Goal: Task Accomplishment & Management: Complete application form

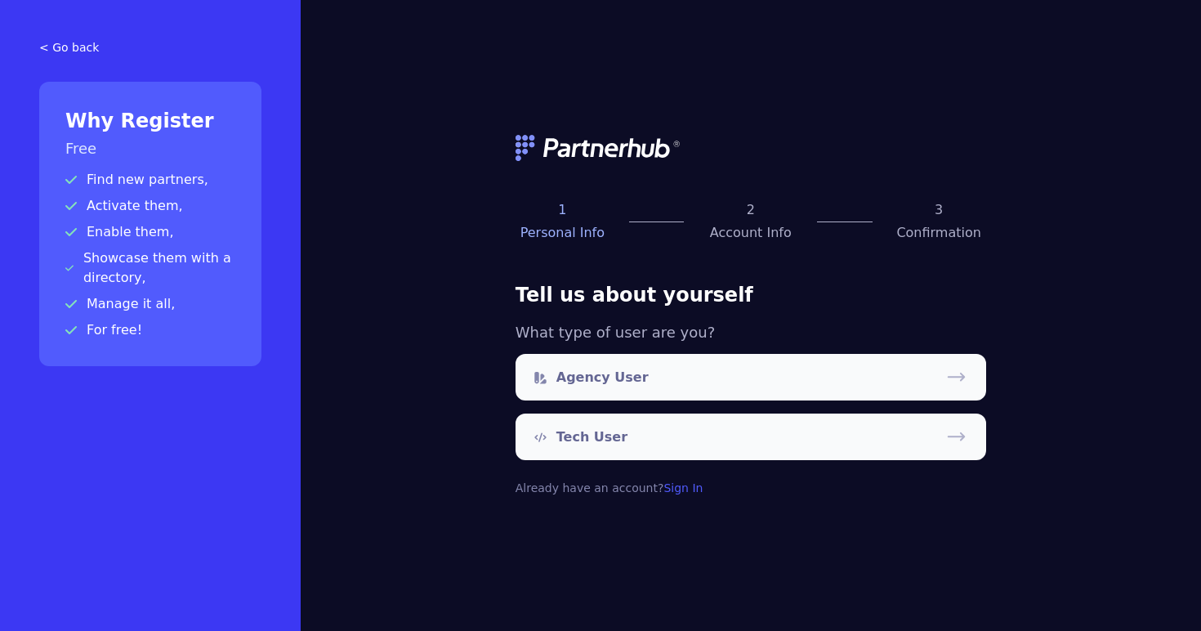
click at [582, 375] on p "Agency User" at bounding box center [602, 378] width 92 height 20
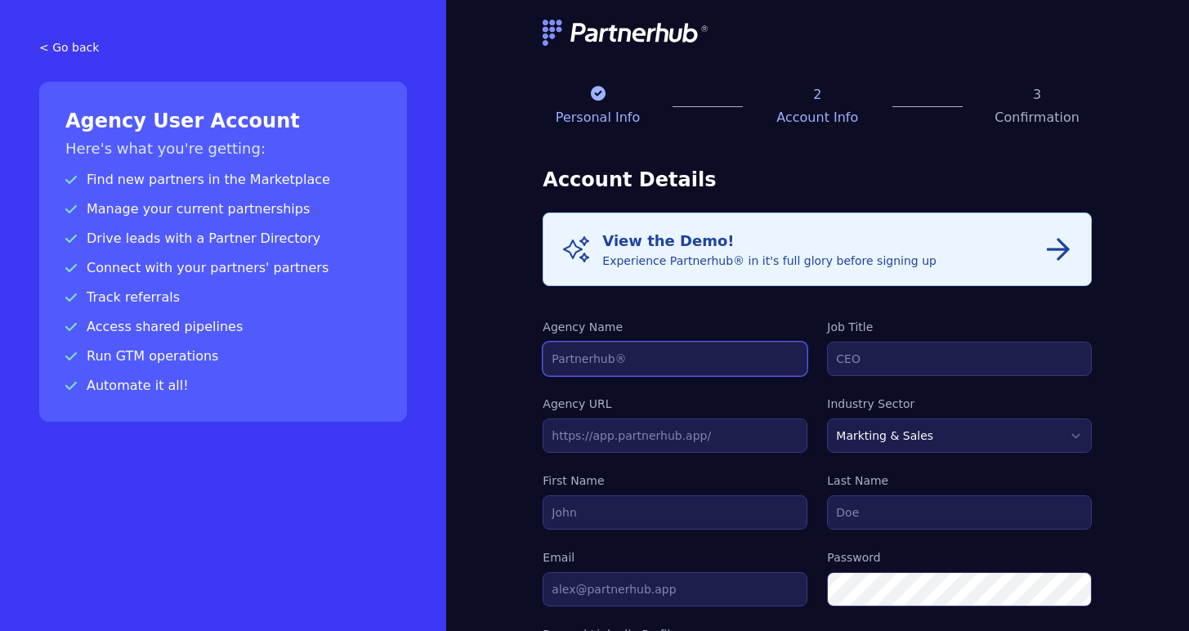
click at [635, 347] on input "Agency Name" at bounding box center [674, 358] width 265 height 34
click at [609, 120] on p "Personal Info" at bounding box center [596, 118] width 109 height 20
click at [582, 90] on p at bounding box center [596, 93] width 109 height 16
click at [596, 117] on p "Personal Info" at bounding box center [596, 118] width 109 height 20
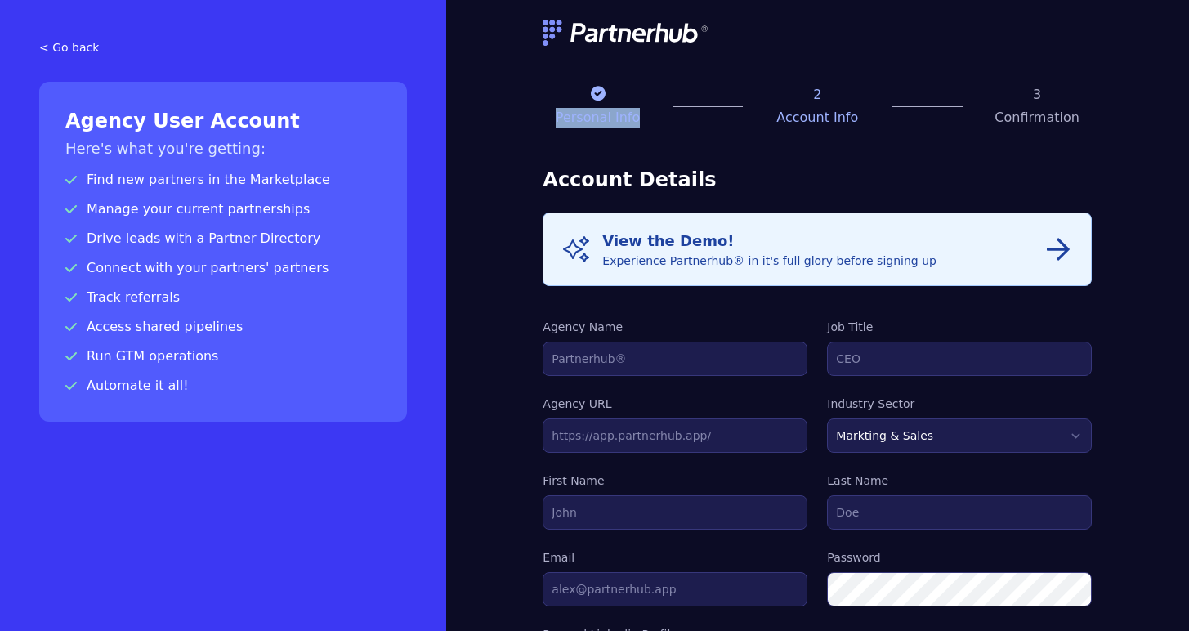
click at [596, 117] on p "Personal Info" at bounding box center [596, 118] width 109 height 20
click at [785, 118] on p "Account Info" at bounding box center [816, 118] width 109 height 20
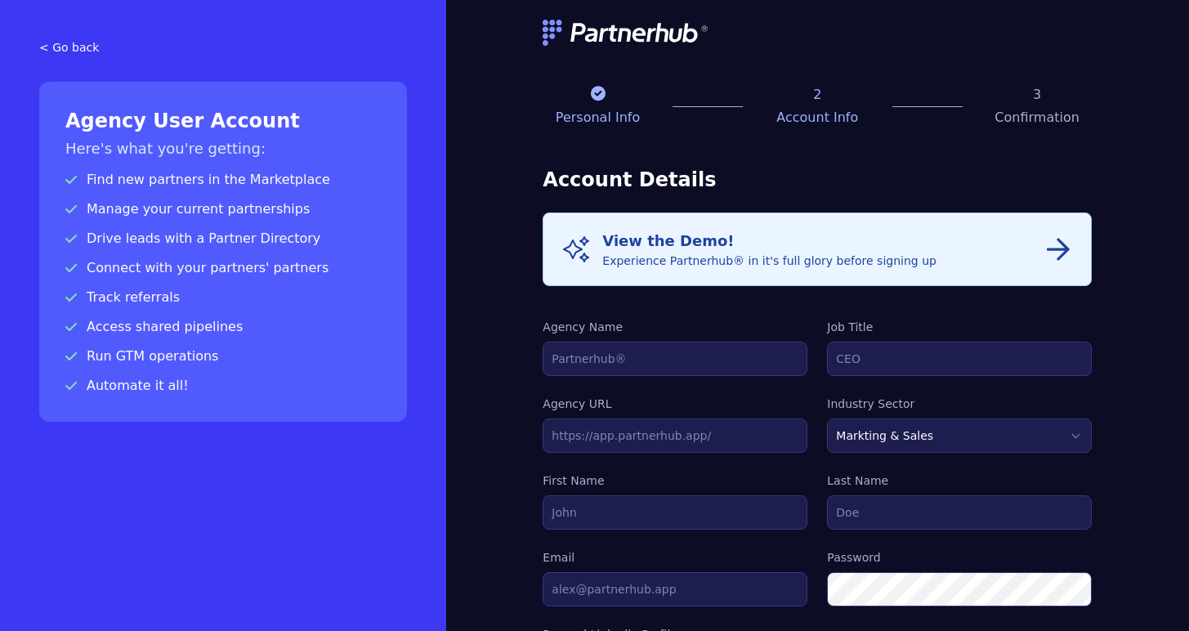
click at [1063, 109] on p "Confirmation" at bounding box center [1036, 118] width 109 height 20
click at [1062, 109] on p "Confirmation" at bounding box center [1036, 118] width 109 height 20
